Goal: Information Seeking & Learning: Learn about a topic

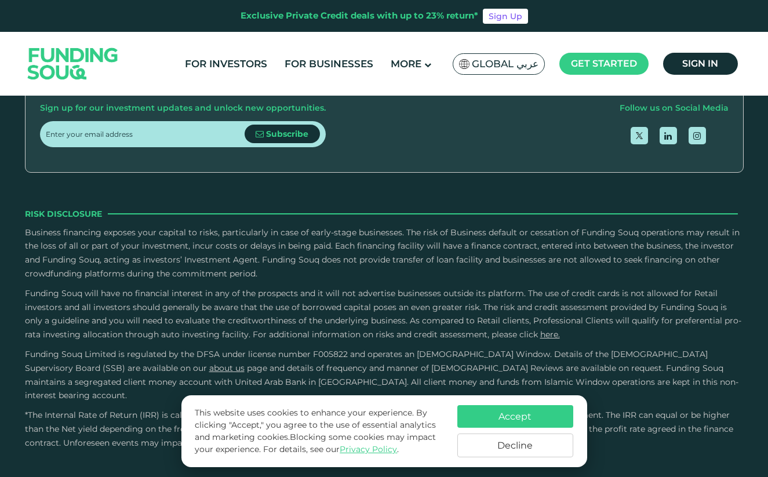
scroll to position [1533, 0]
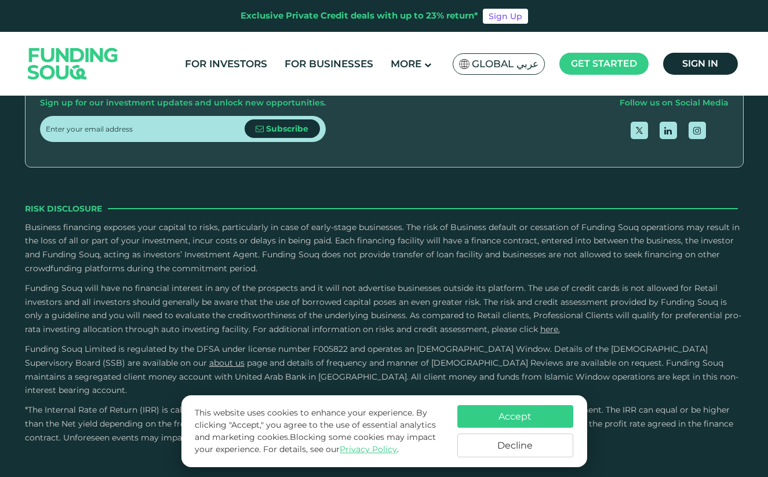
click at [510, 412] on button "Accept" at bounding box center [515, 416] width 116 height 23
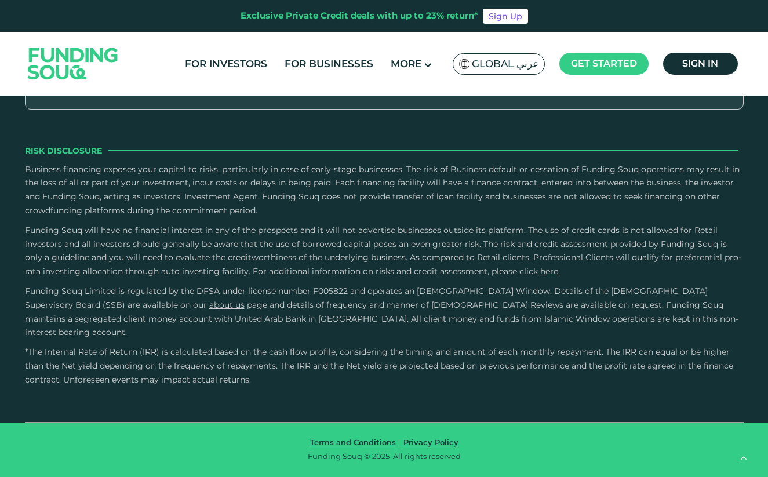
scroll to position [1977, 0]
type tc-range-slider "4"
drag, startPoint x: 78, startPoint y: 206, endPoint x: 97, endPoint y: 208, distance: 19.7
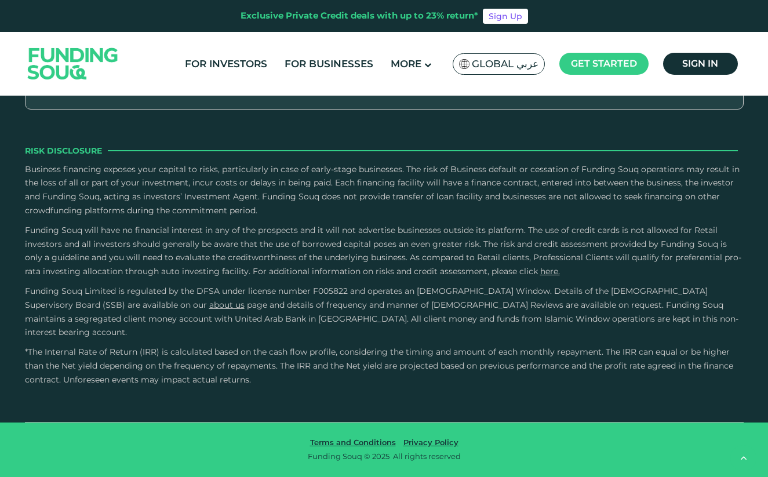
type tc-range-slider "200000"
drag, startPoint x: 410, startPoint y: 208, endPoint x: 344, endPoint y: 211, distance: 66.2
type tc-range-slider "1"
drag, startPoint x: 319, startPoint y: 210, endPoint x: 290, endPoint y: 210, distance: 29.0
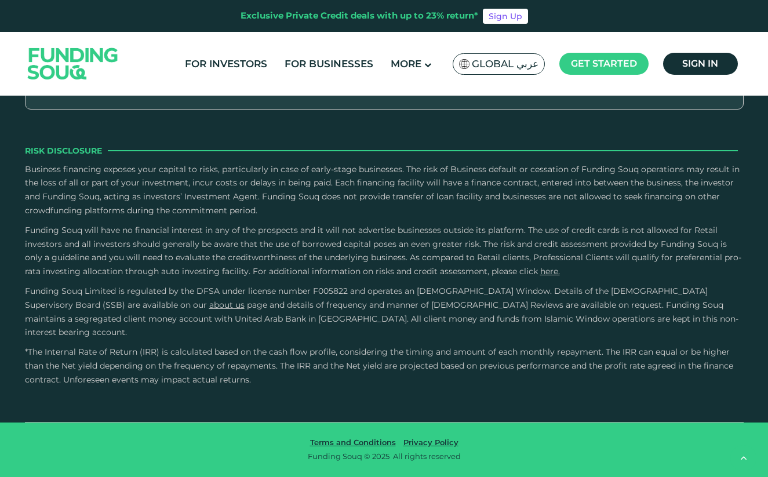
drag, startPoint x: 105, startPoint y: 208, endPoint x: 115, endPoint y: 208, distance: 9.9
type tc-range-slider "500000"
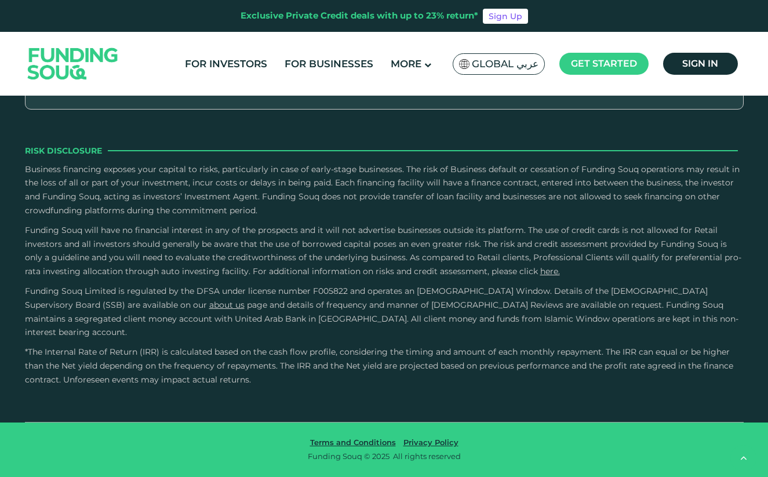
drag, startPoint x: 114, startPoint y: 208, endPoint x: 151, endPoint y: 210, distance: 37.2
type tc-range-slider "3"
drag, startPoint x: 277, startPoint y: 206, endPoint x: 350, endPoint y: 206, distance: 72.5
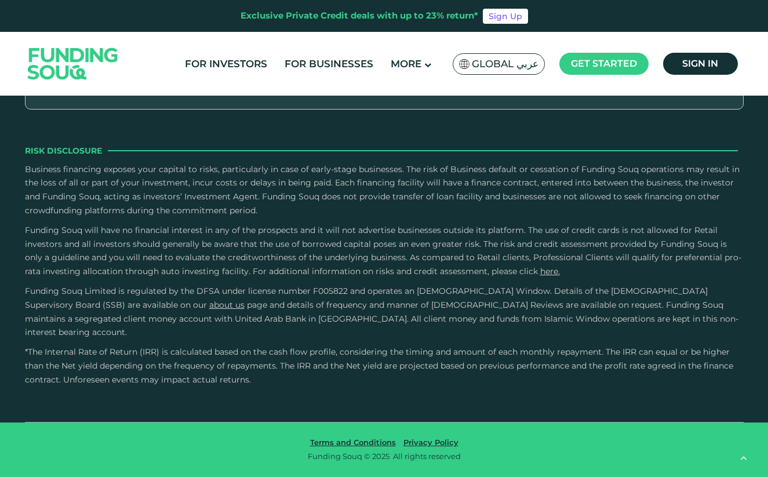
drag, startPoint x: 154, startPoint y: 206, endPoint x: 134, endPoint y: 209, distance: 20.5
type tc-range-slider "400000"
drag, startPoint x: 141, startPoint y: 214, endPoint x: 132, endPoint y: 213, distance: 8.7
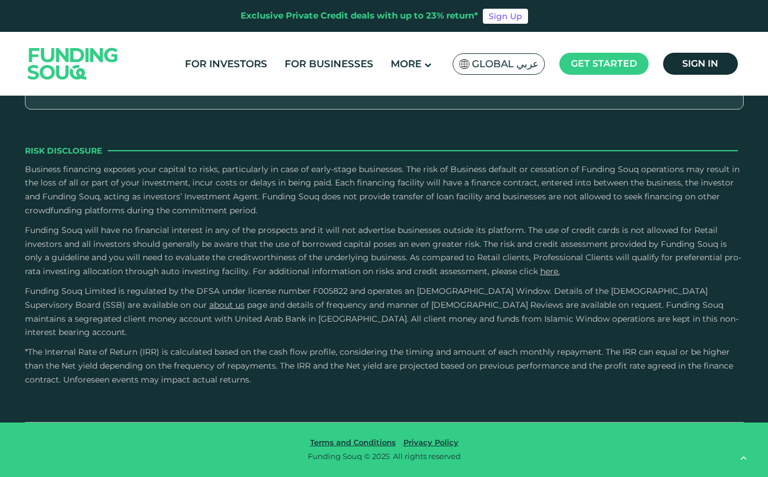
click at [758, 42] on header "Exclusive Private Credit deals with up to 23% return* Sign Up For Investors For…" at bounding box center [384, 48] width 768 height 96
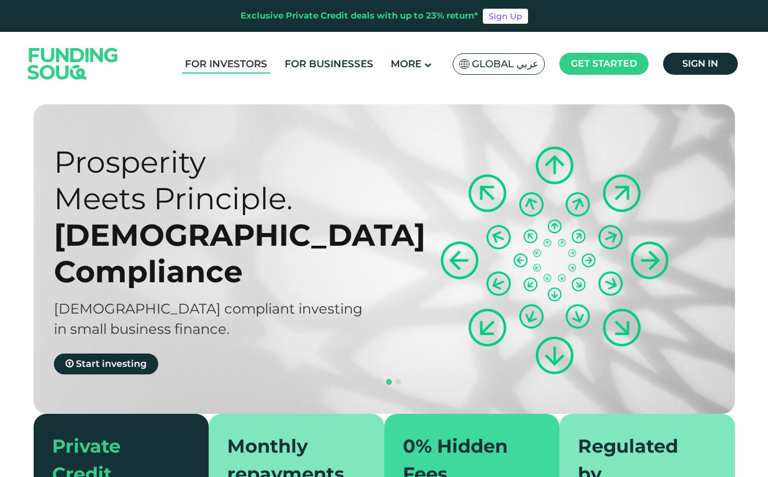
scroll to position [0, 0]
click at [224, 63] on link "For Investors" at bounding box center [226, 63] width 88 height 19
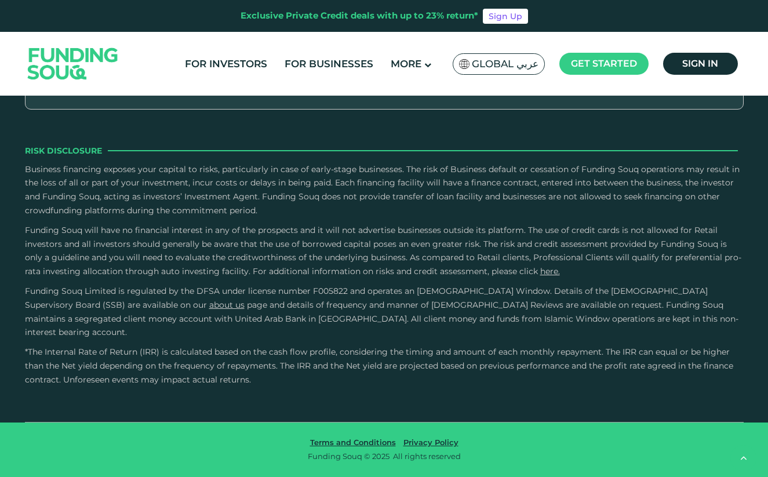
scroll to position [2254, 0]
radio input "true"
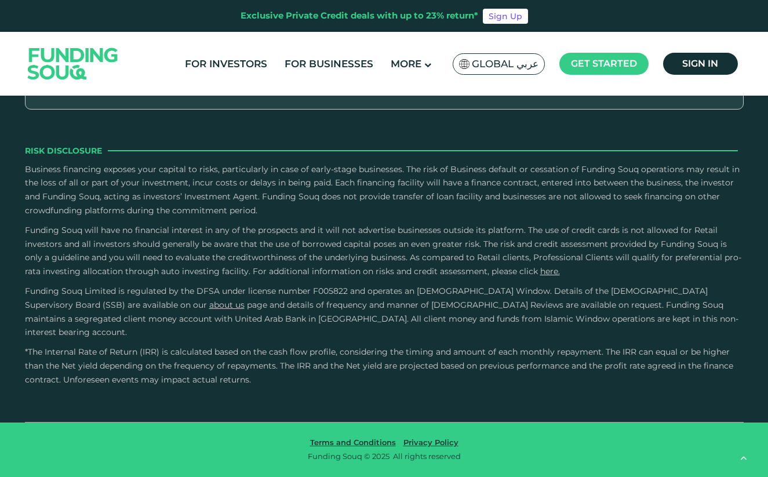
radio input "true"
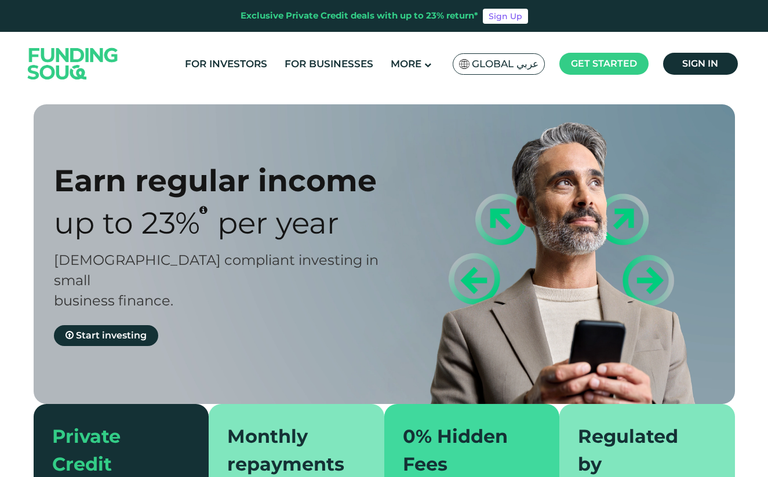
scroll to position [0, 0]
